Goal: Task Accomplishment & Management: Manage account settings

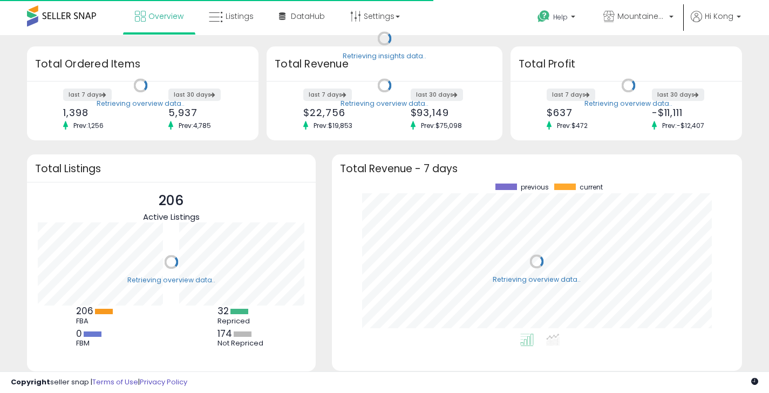
scroll to position [150, 389]
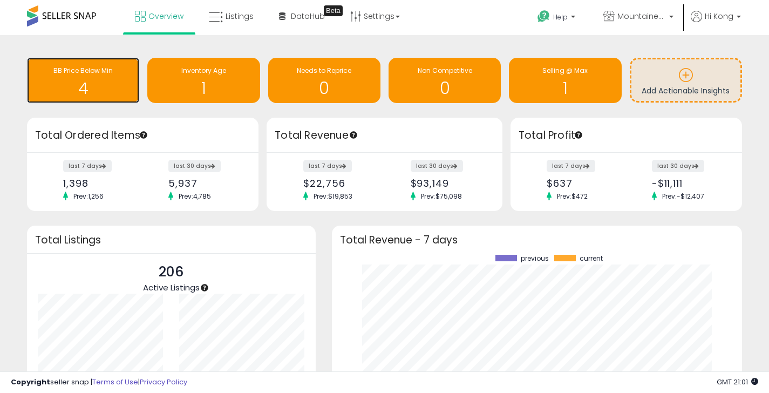
click at [83, 76] on div "BB Price Below Min" at bounding box center [82, 71] width 101 height 10
